Goal: Task Accomplishment & Management: Use online tool/utility

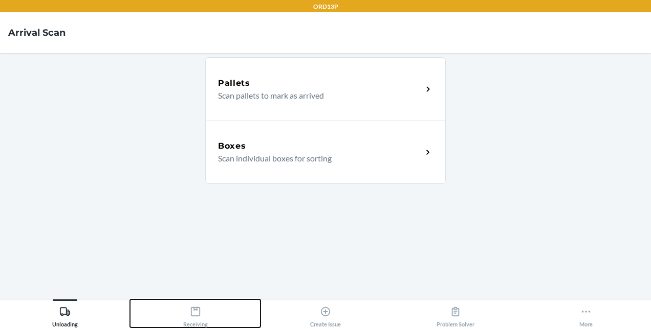
click at [199, 309] on icon at bounding box center [194, 311] width 9 height 9
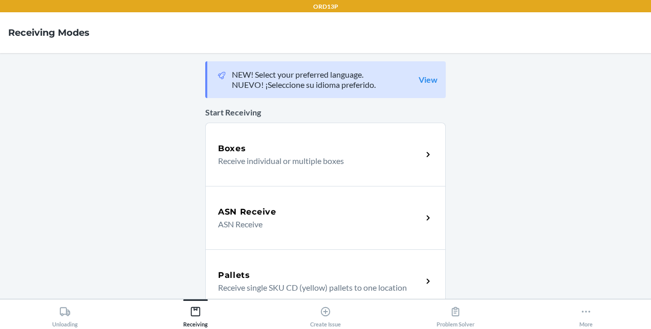
click at [229, 156] on p "Receive individual or multiple boxes" at bounding box center [316, 161] width 196 height 12
